Goal: Information Seeking & Learning: Compare options

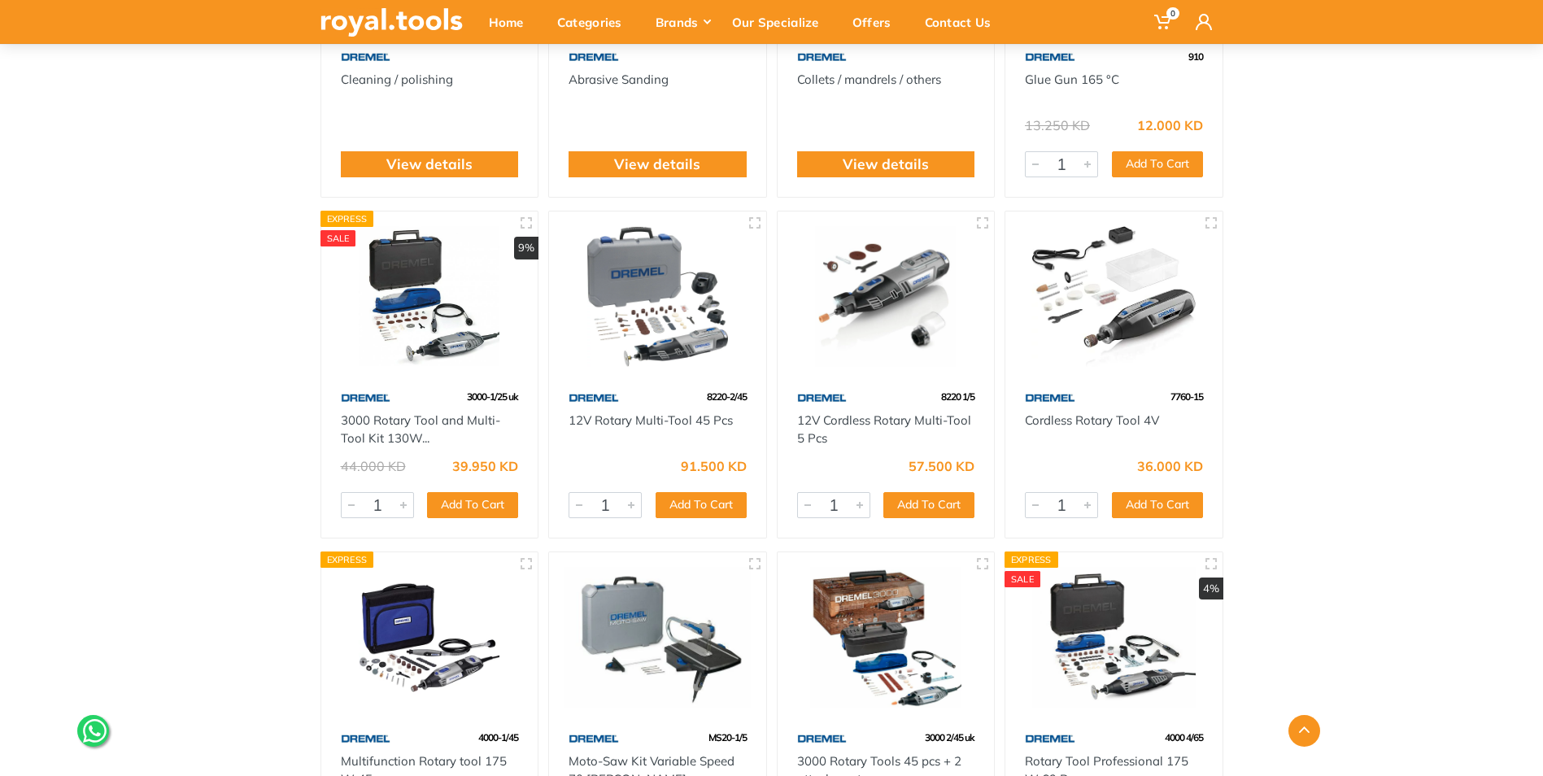
scroll to position [1220, 0]
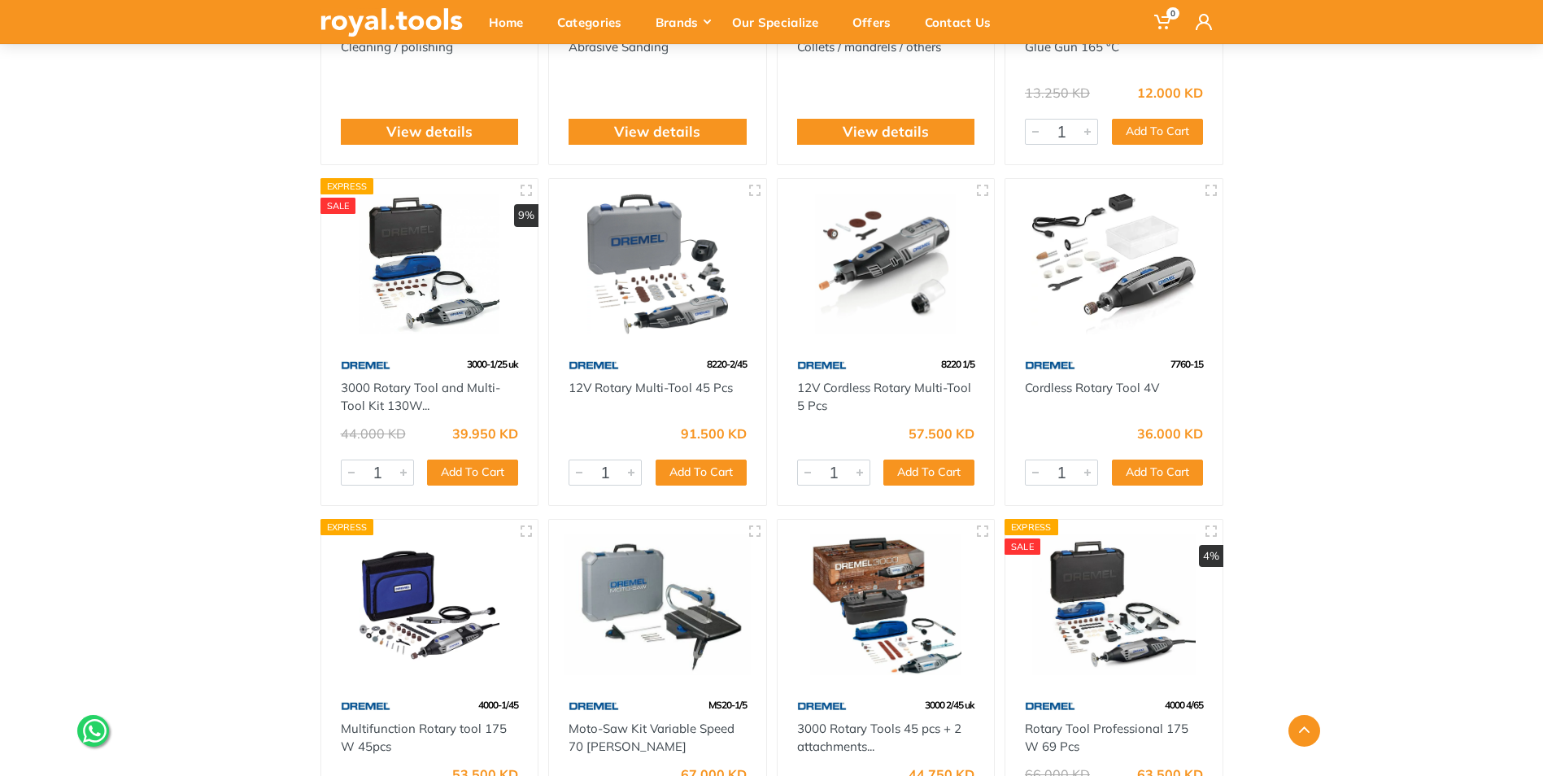
click at [419, 272] on img at bounding box center [430, 264] width 188 height 141
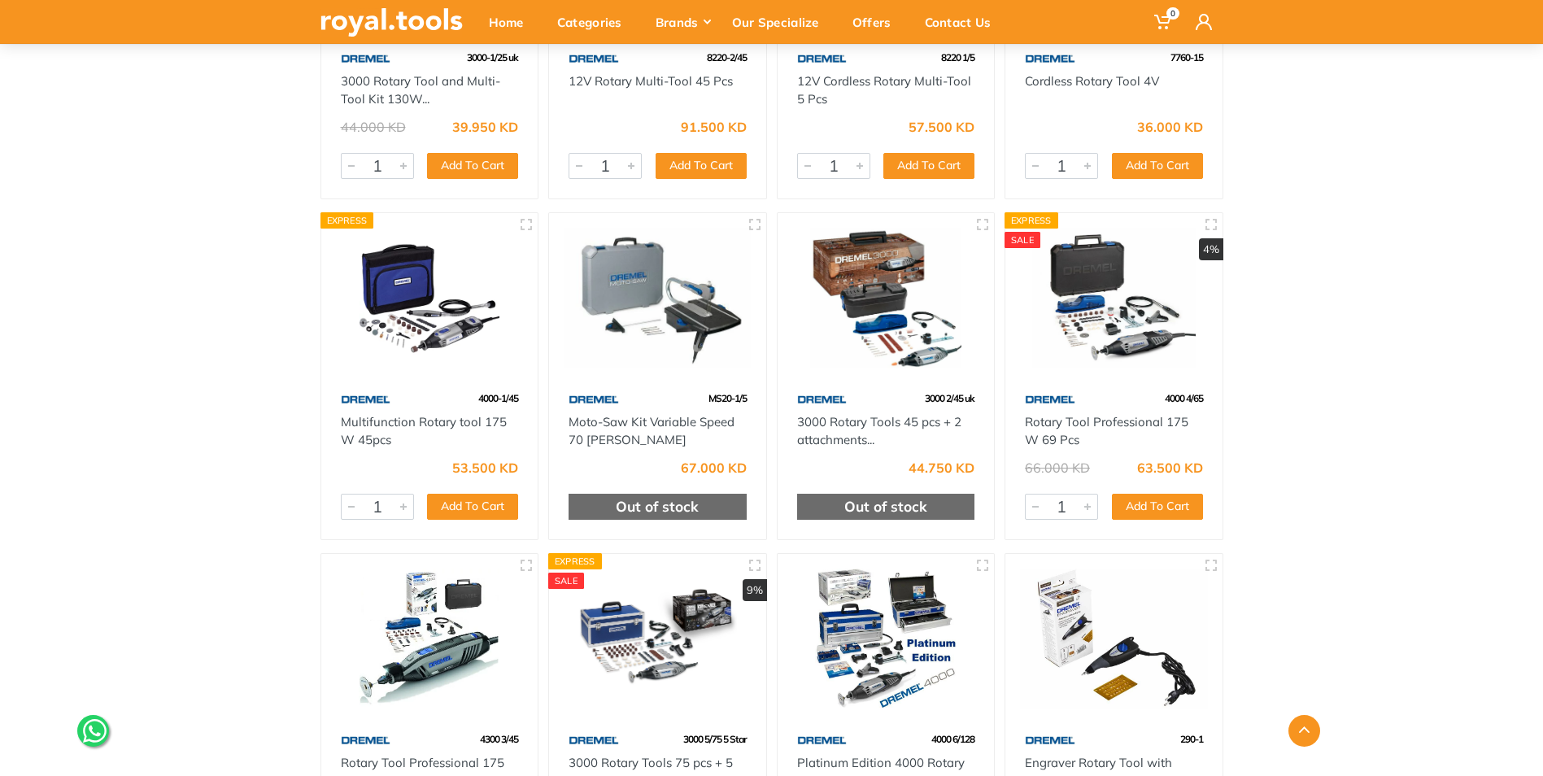
scroll to position [1546, 0]
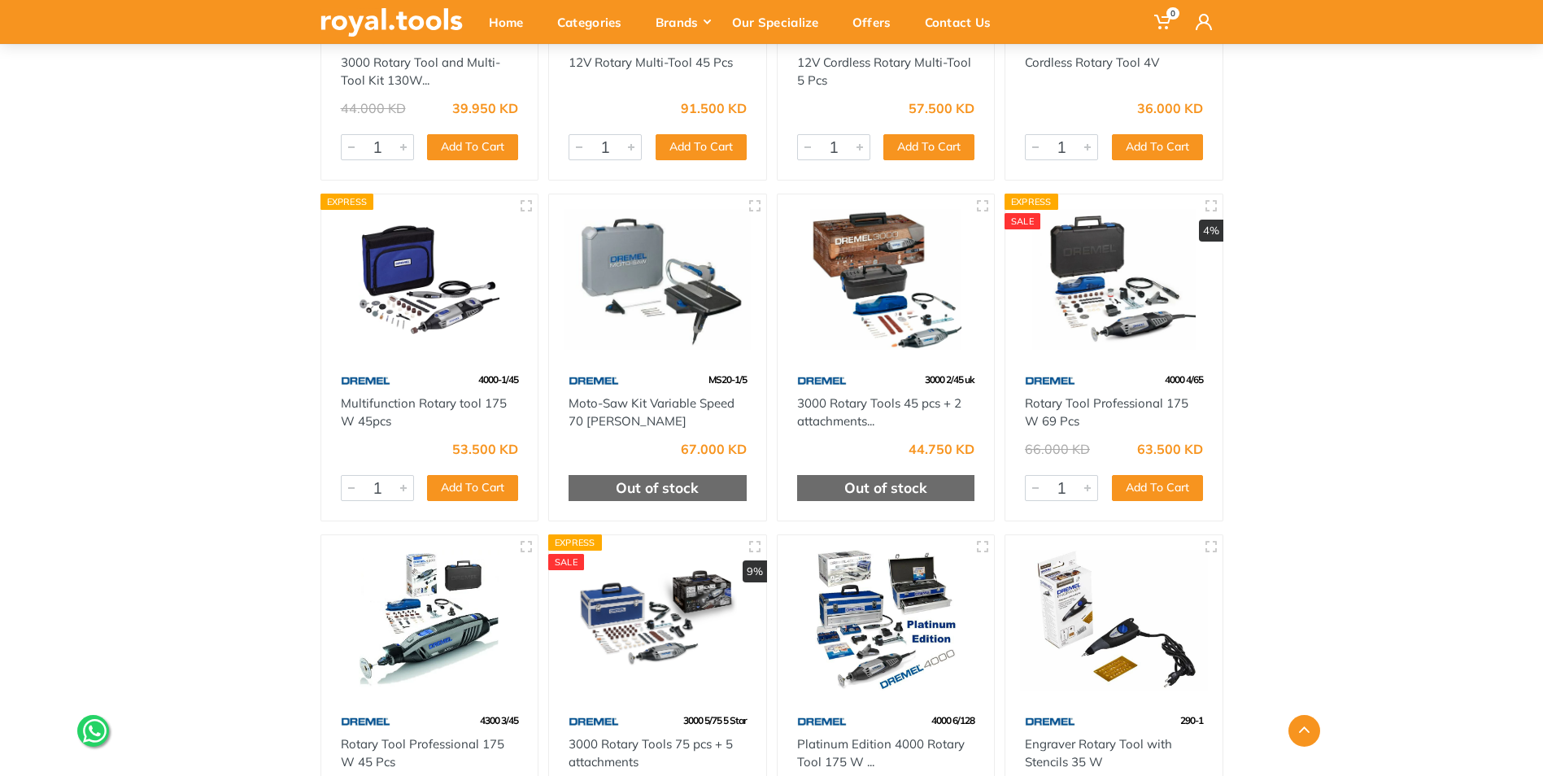
click at [1124, 287] on img at bounding box center [1114, 279] width 188 height 141
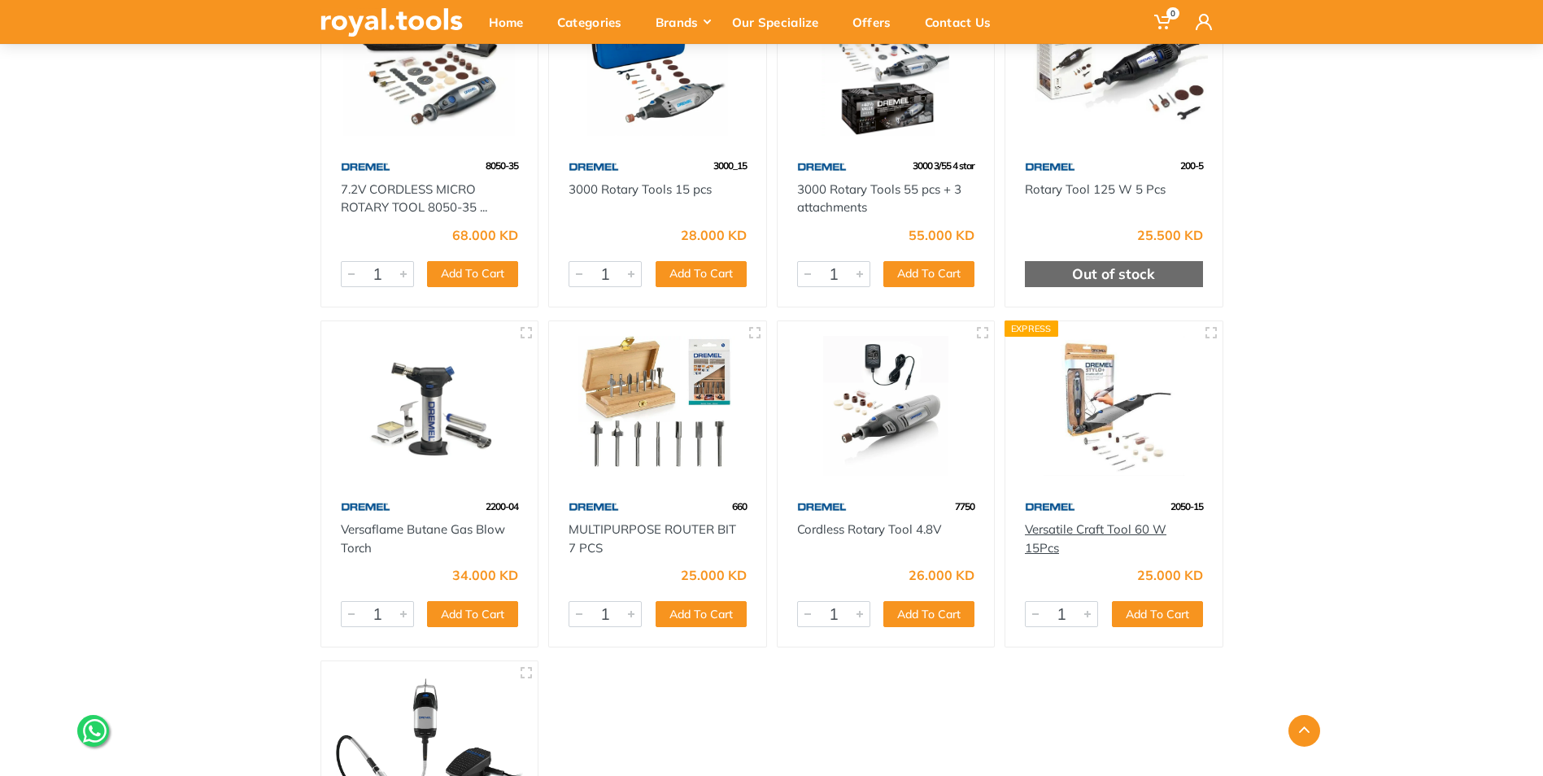
scroll to position [2522, 0]
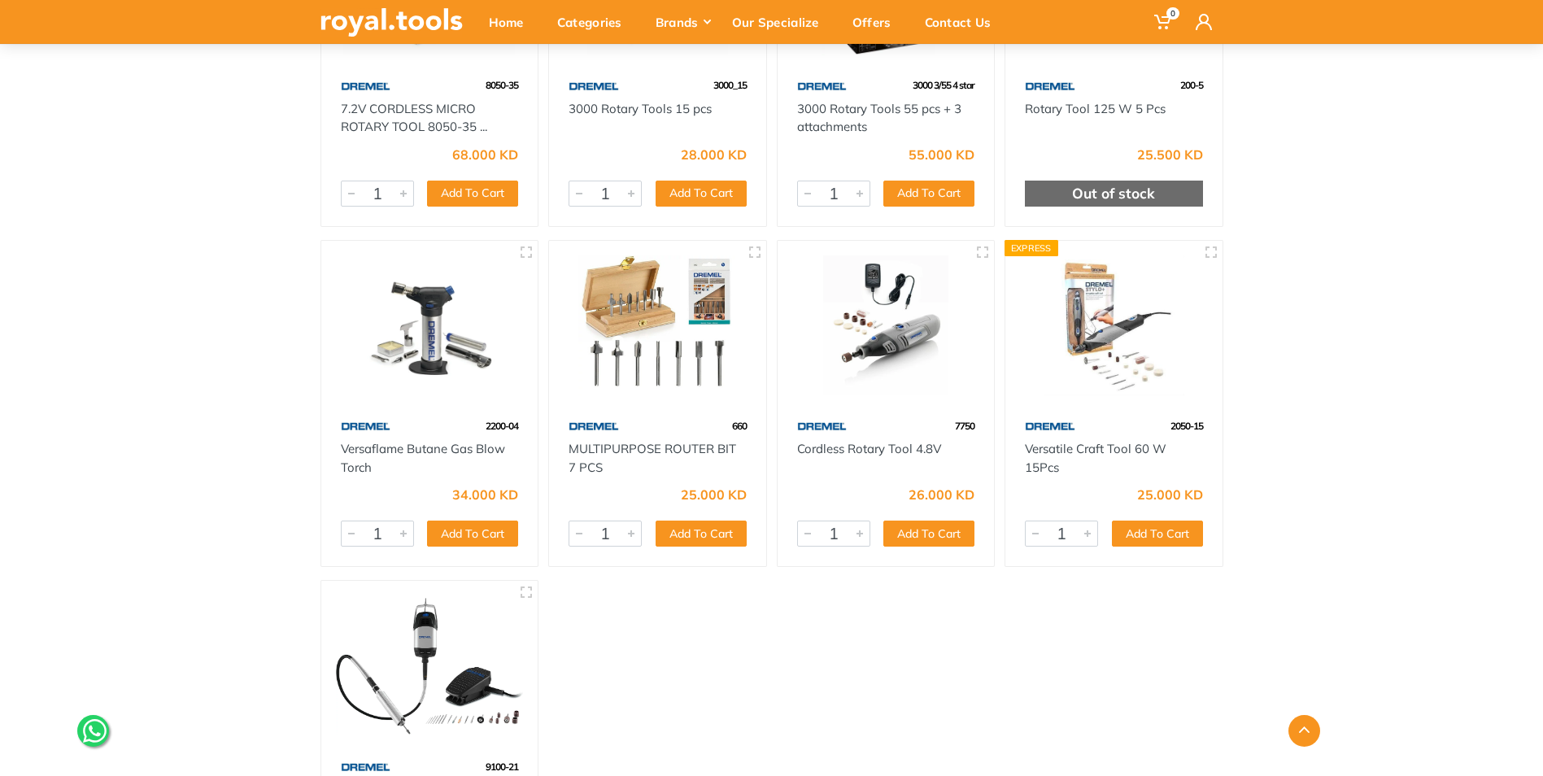
click at [902, 339] on img at bounding box center [886, 325] width 188 height 141
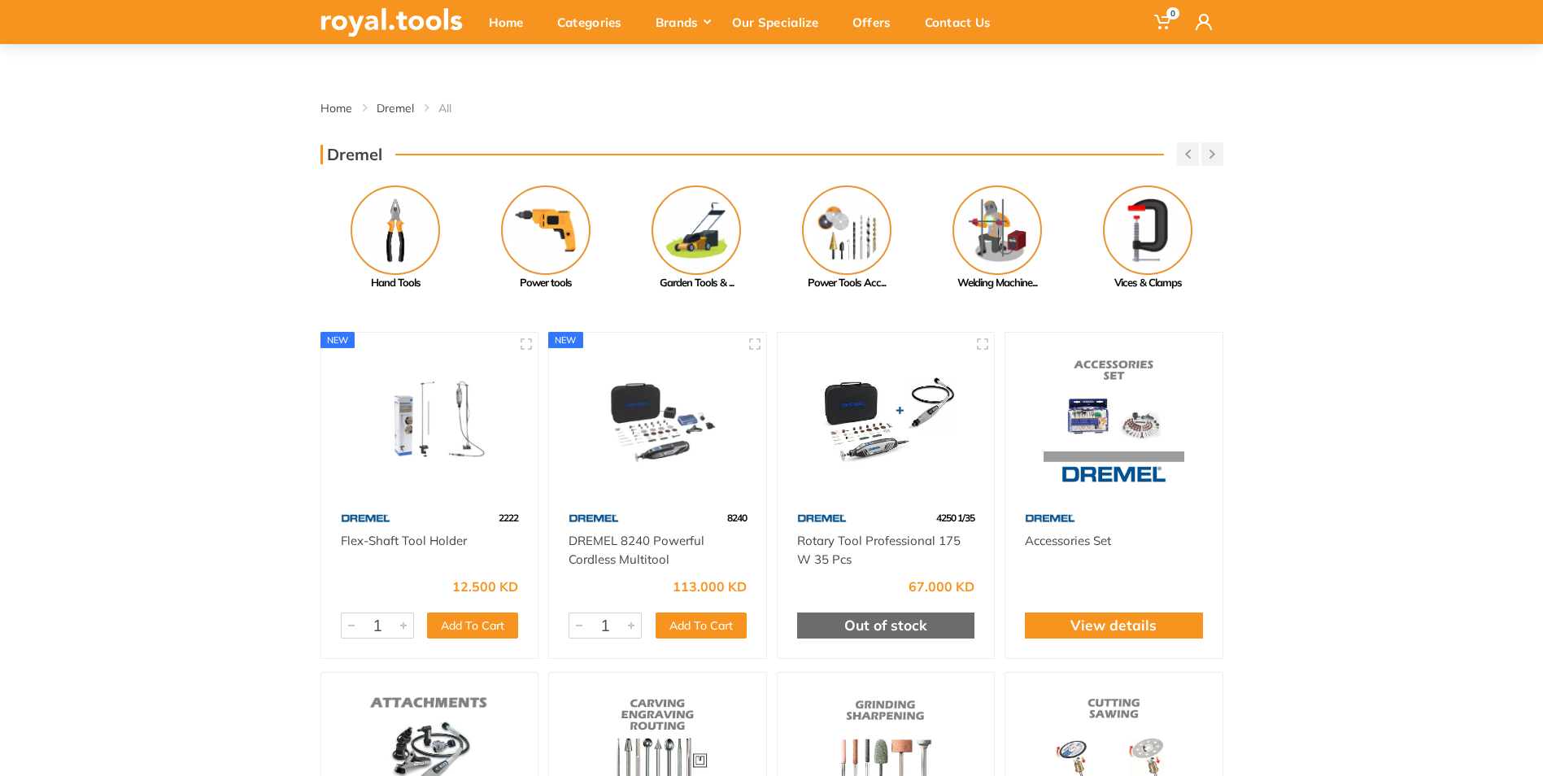
scroll to position [0, 0]
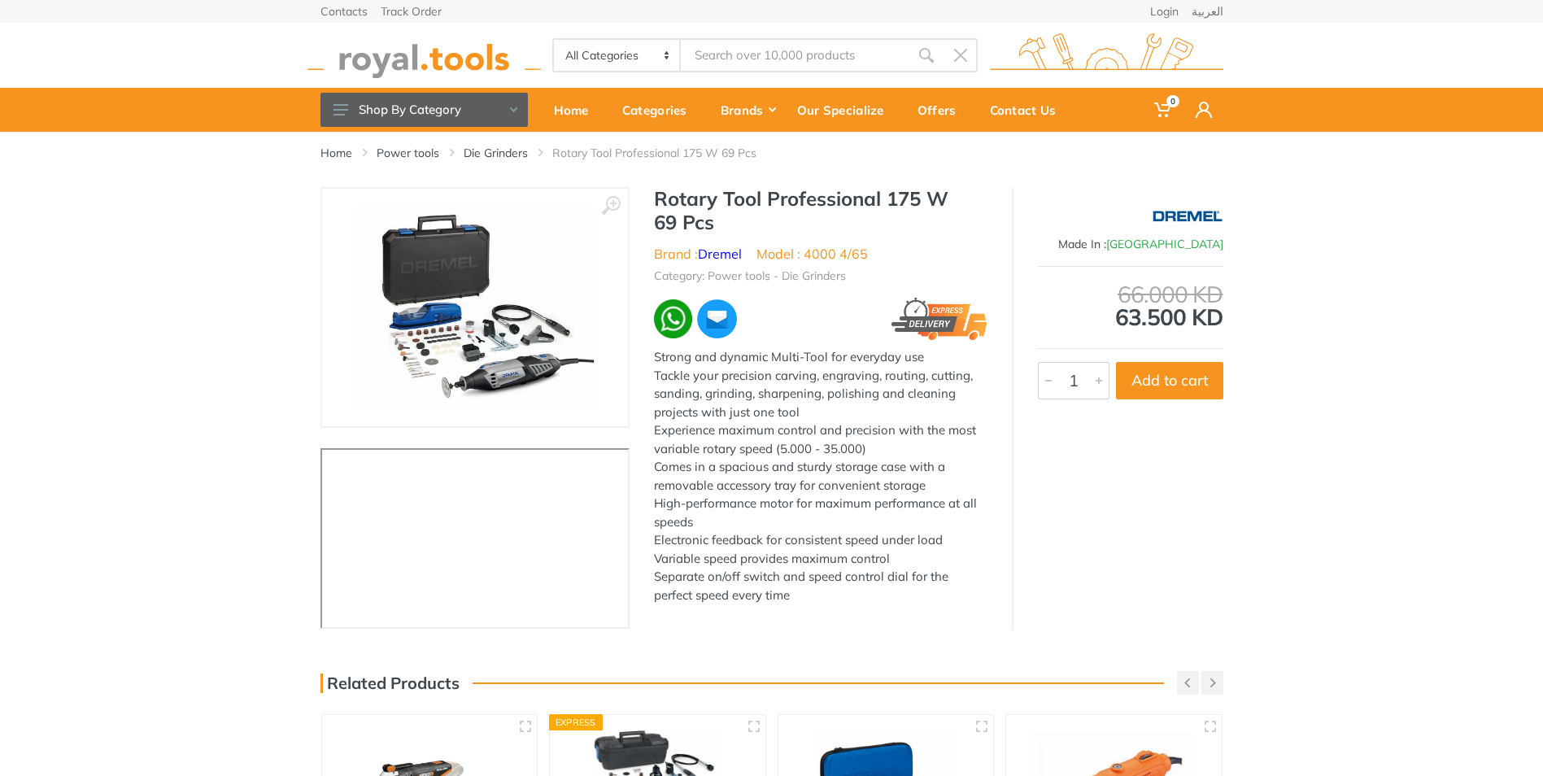
click at [1463, 204] on div "‹ ›" at bounding box center [771, 408] width 1543 height 443
click at [482, 152] on link "Die Grinders" at bounding box center [496, 153] width 64 height 16
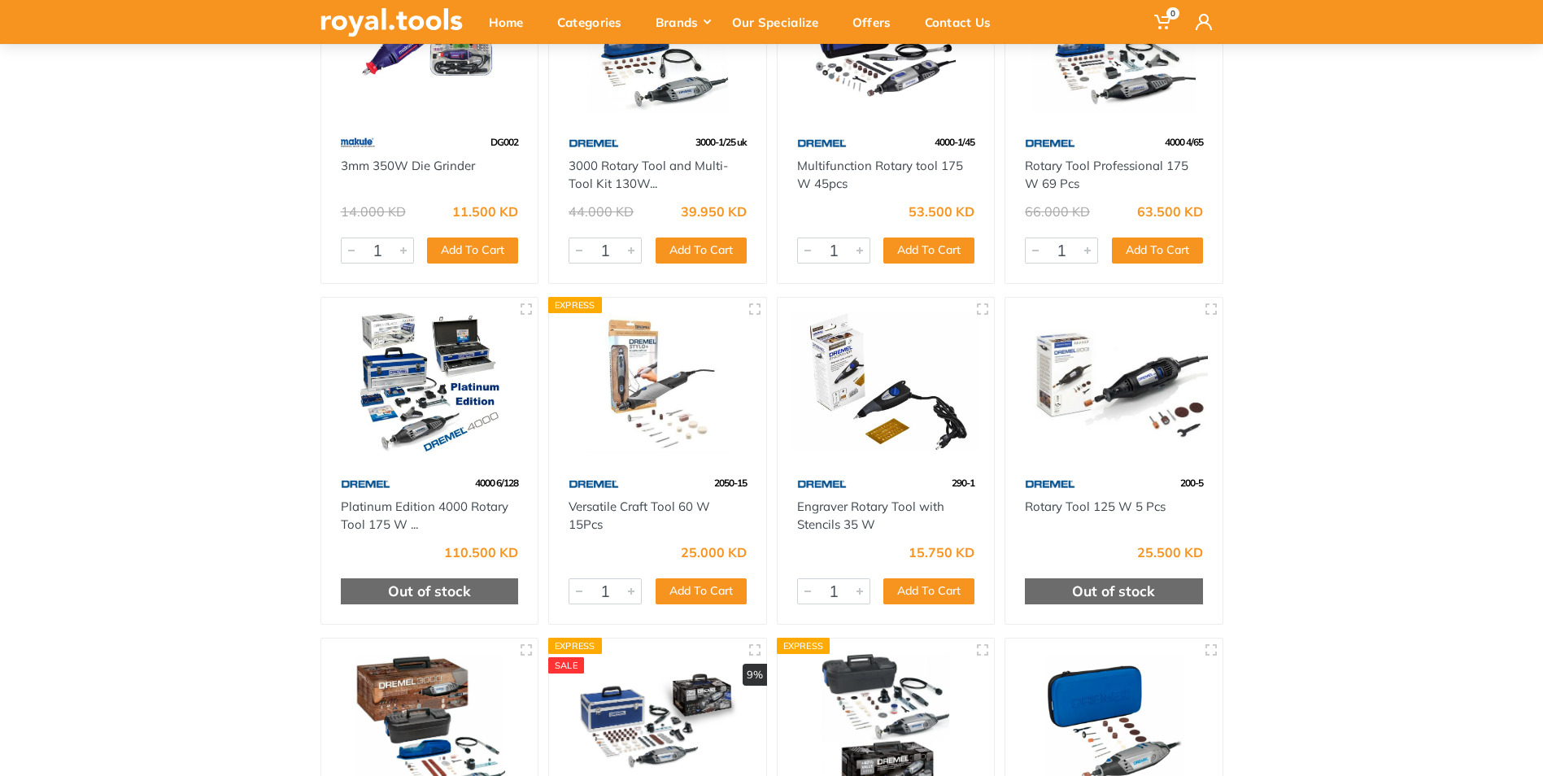
scroll to position [325, 0]
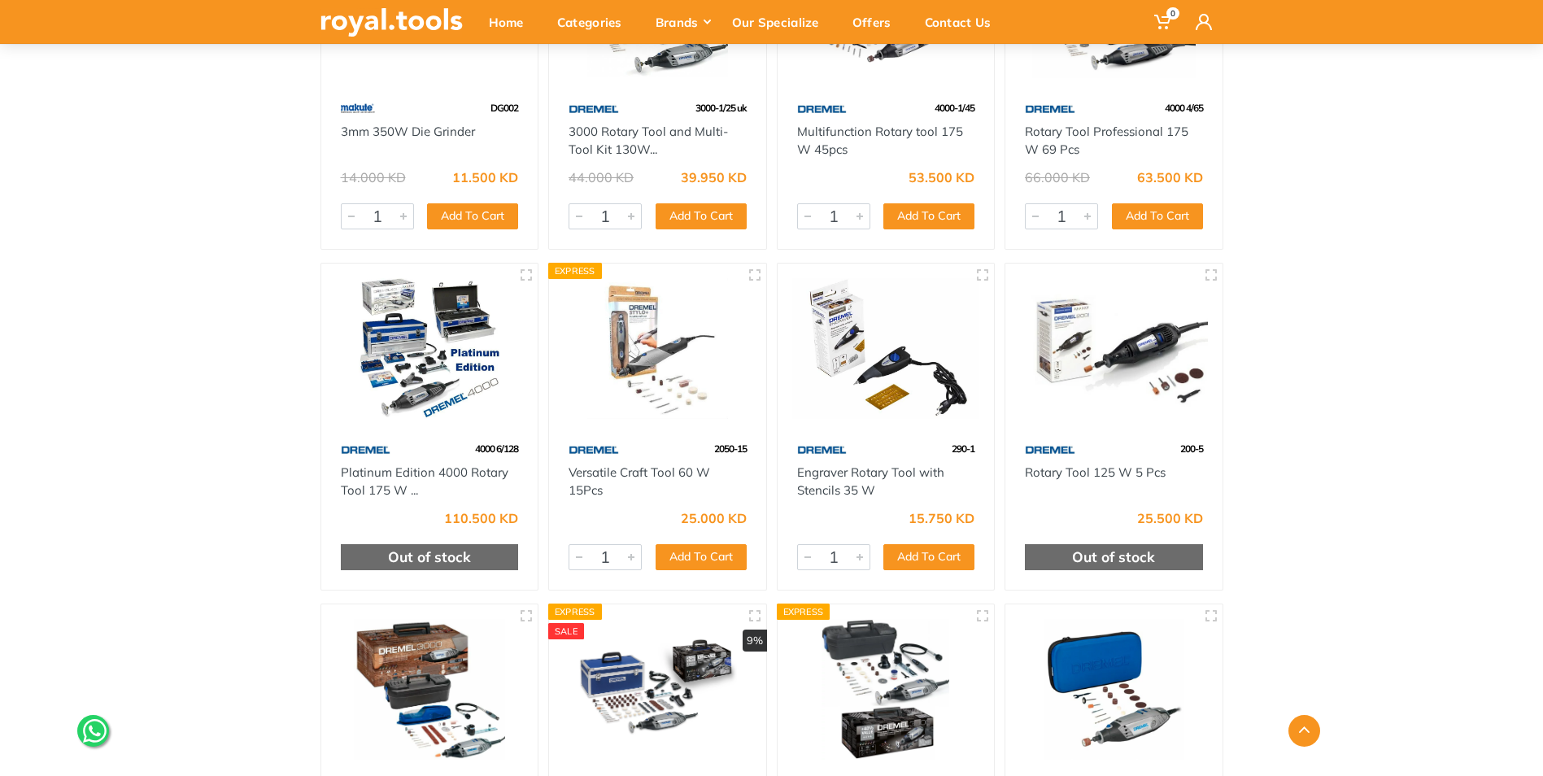
click at [673, 337] on img at bounding box center [658, 348] width 188 height 141
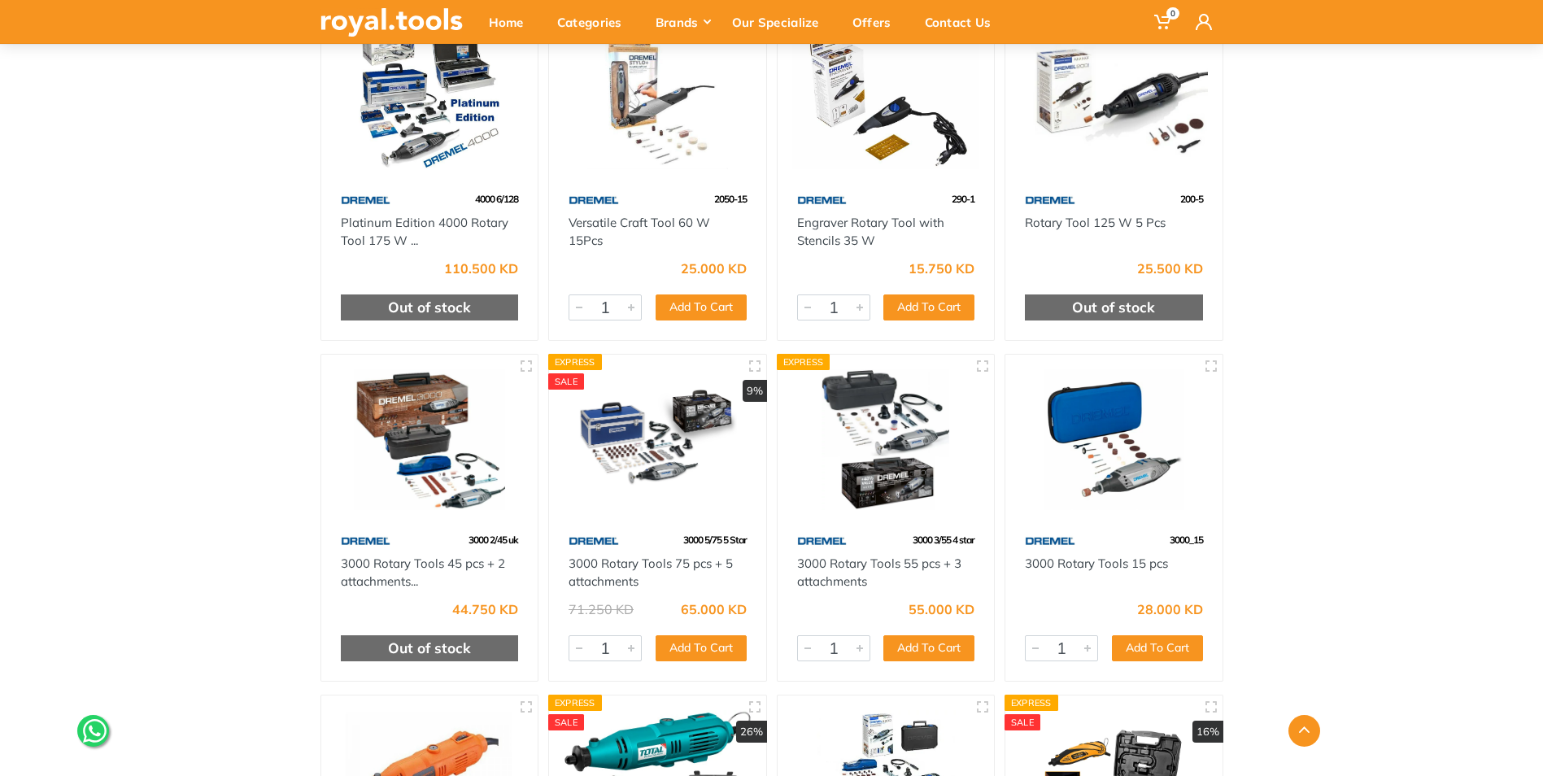
scroll to position [732, 0]
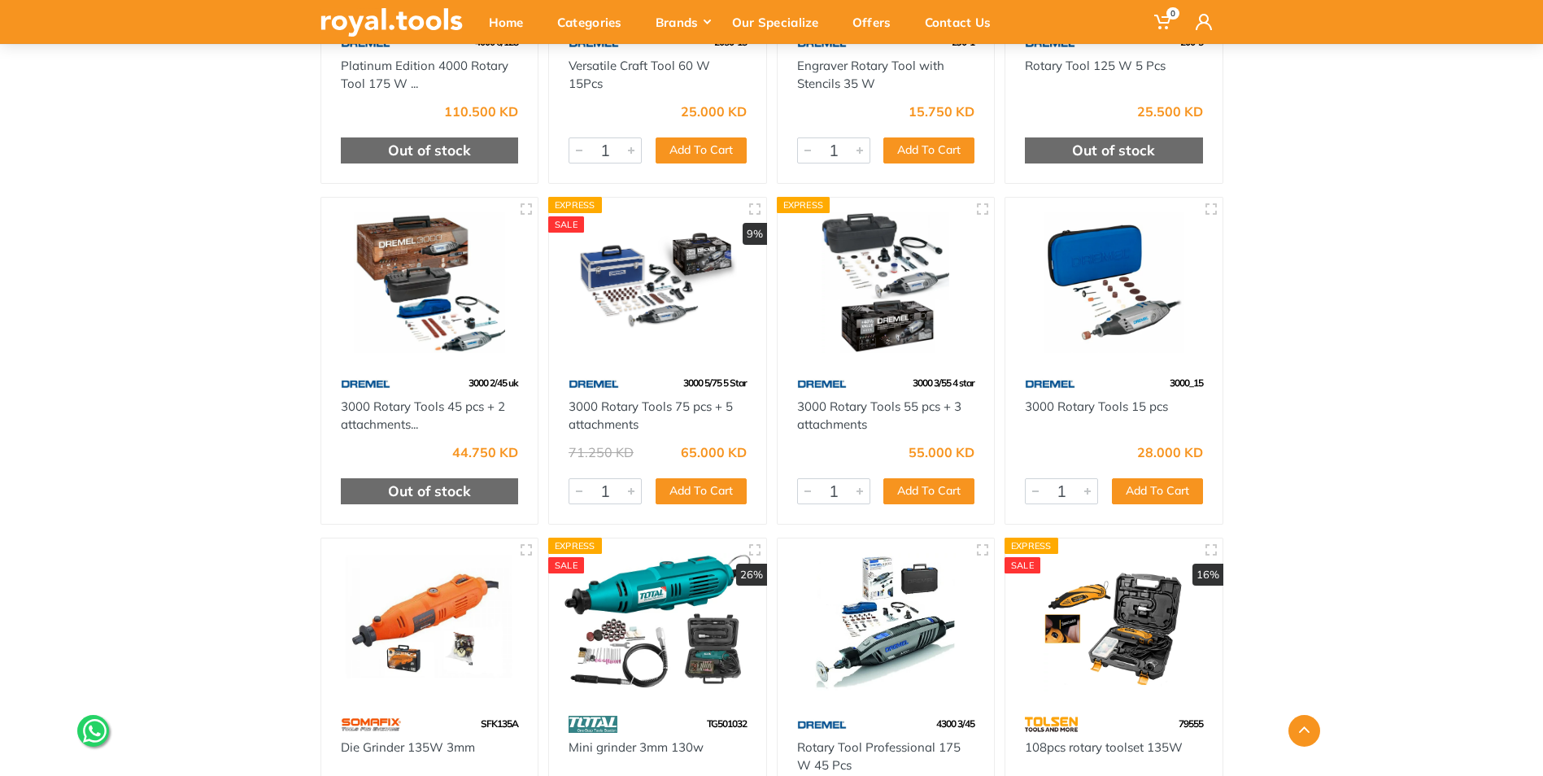
click at [1107, 306] on img at bounding box center [1114, 282] width 188 height 141
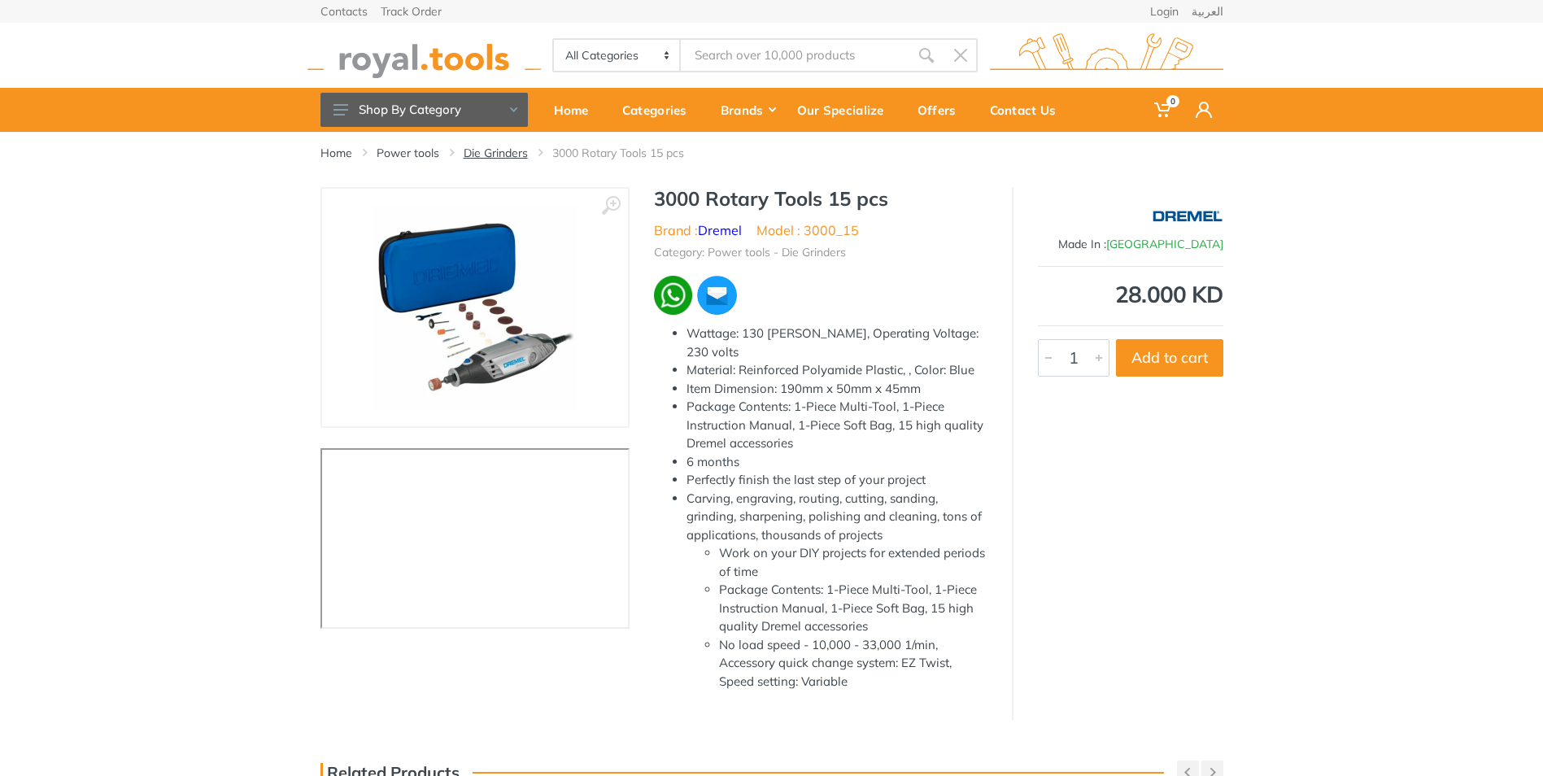
click at [491, 145] on link "Die Grinders" at bounding box center [496, 153] width 64 height 16
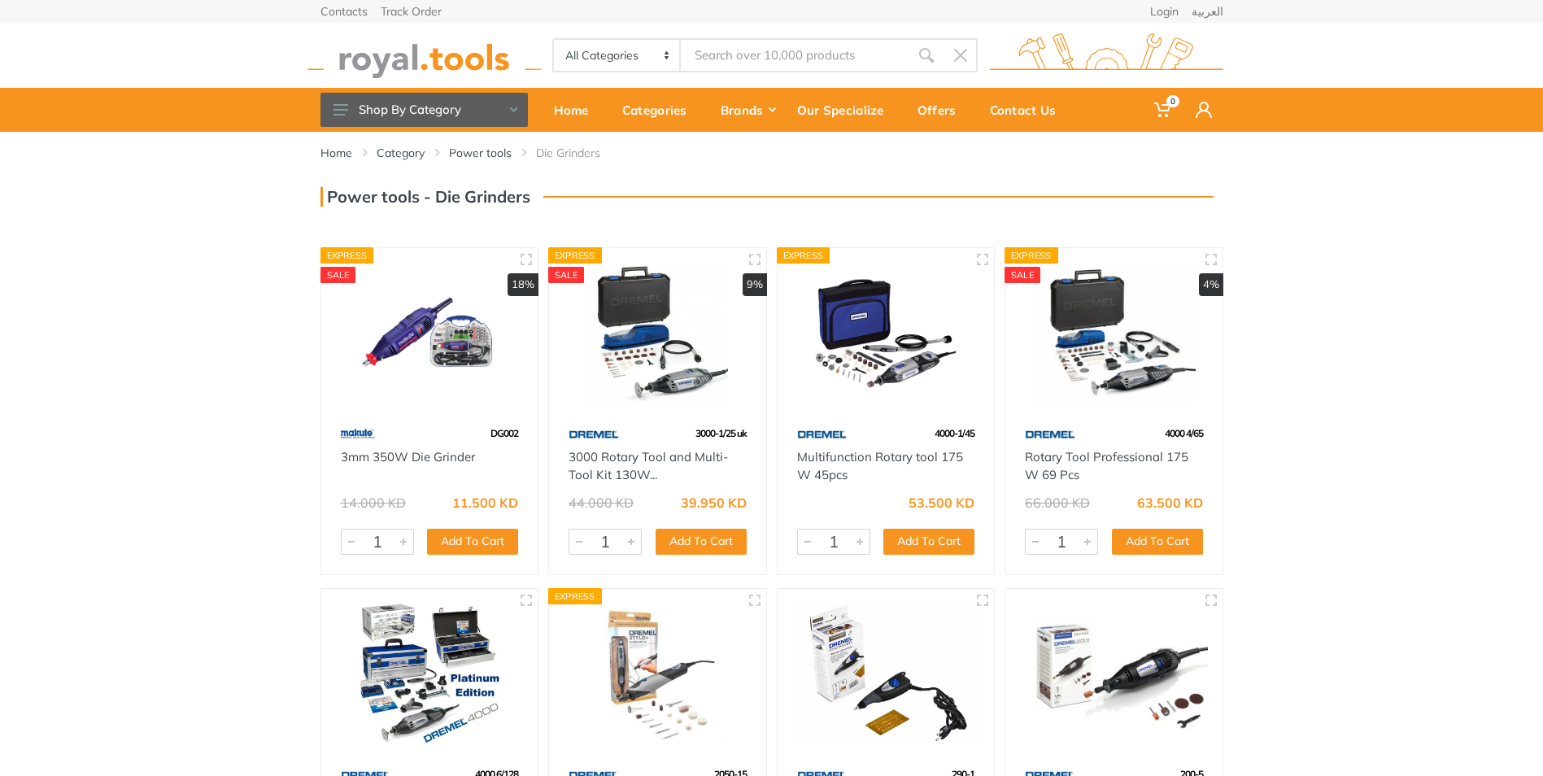
drag, startPoint x: 1399, startPoint y: 468, endPoint x: 1396, endPoint y: 457, distance: 11.1
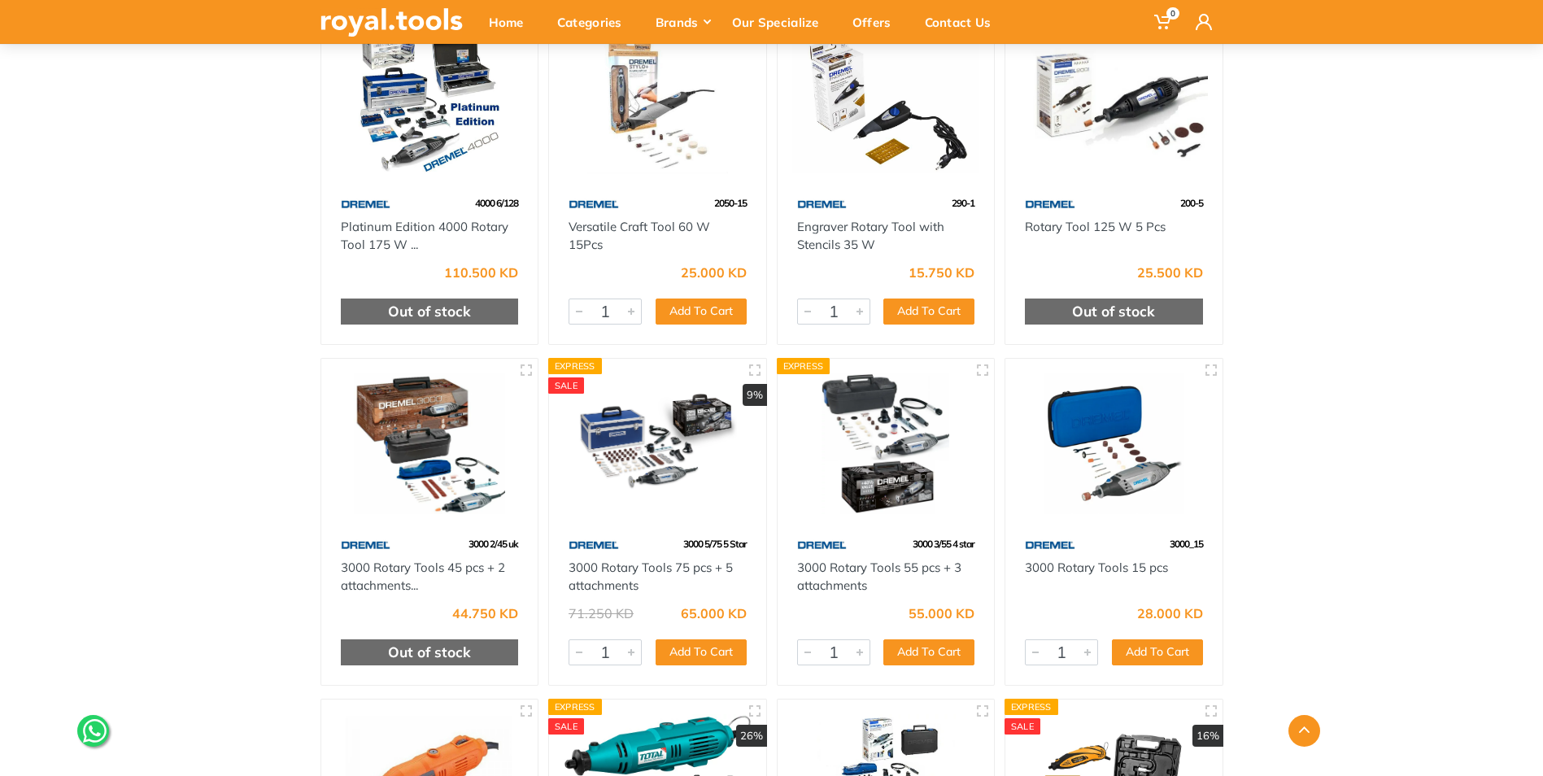
scroll to position [651, 0]
